Goal: Task Accomplishment & Management: Manage account settings

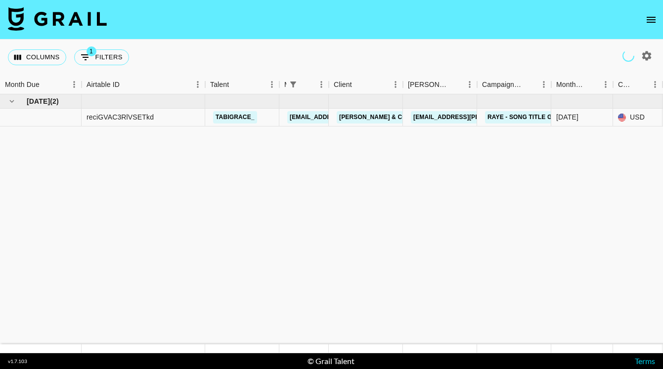
click at [650, 24] on icon "open drawer" at bounding box center [651, 20] width 12 height 12
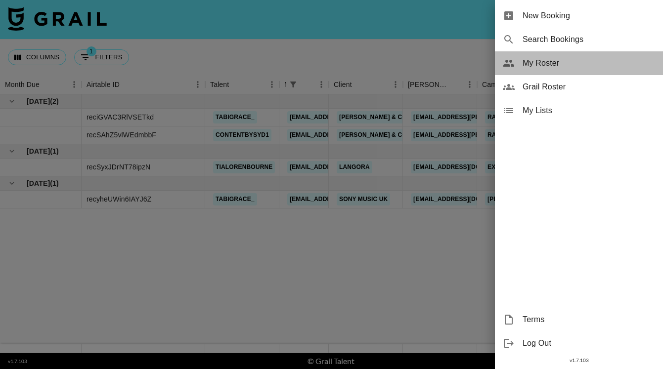
click at [540, 64] on span "My Roster" at bounding box center [589, 63] width 133 height 12
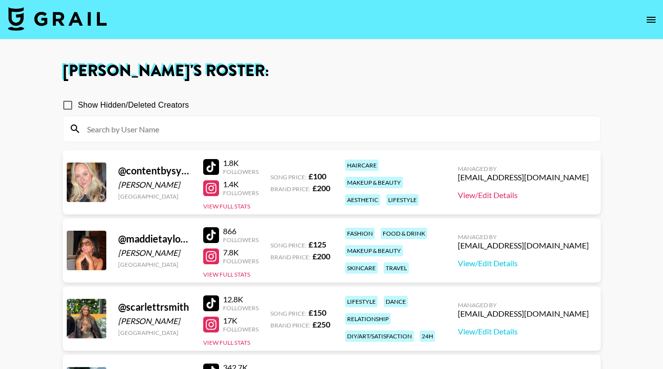
click at [517, 195] on link "View/Edit Details" at bounding box center [523, 195] width 131 height 10
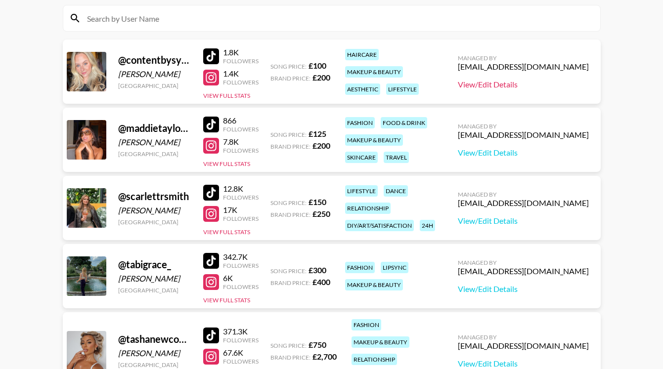
scroll to position [112, 0]
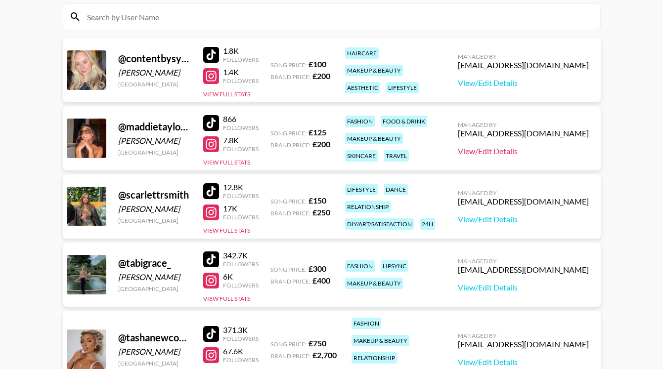
click at [535, 150] on link "View/Edit Details" at bounding box center [523, 151] width 131 height 10
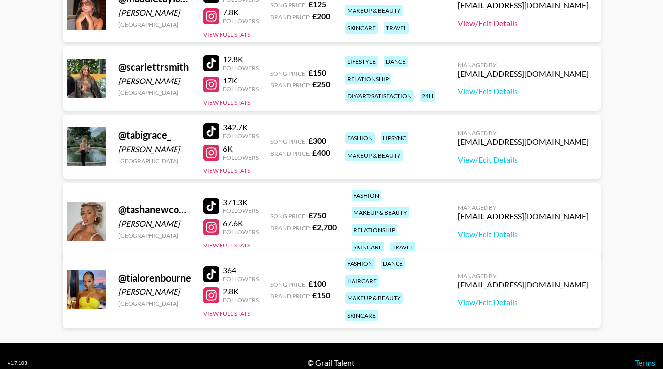
scroll to position [241, 0]
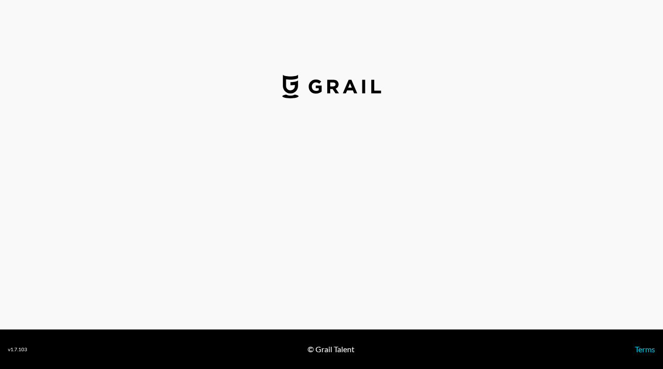
select select "GBP"
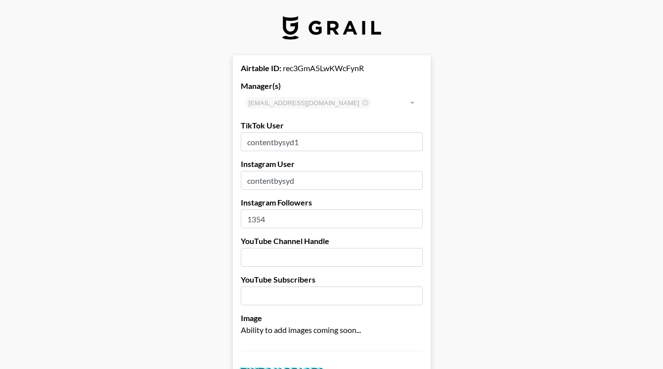
drag, startPoint x: 307, startPoint y: 144, endPoint x: 227, endPoint y: 143, distance: 79.6
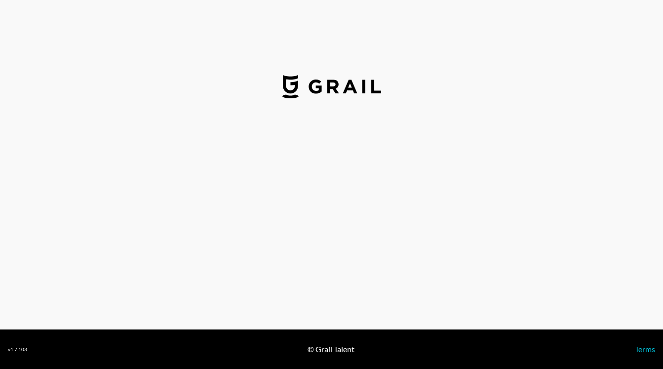
select select "GBP"
